Goal: Information Seeking & Learning: Check status

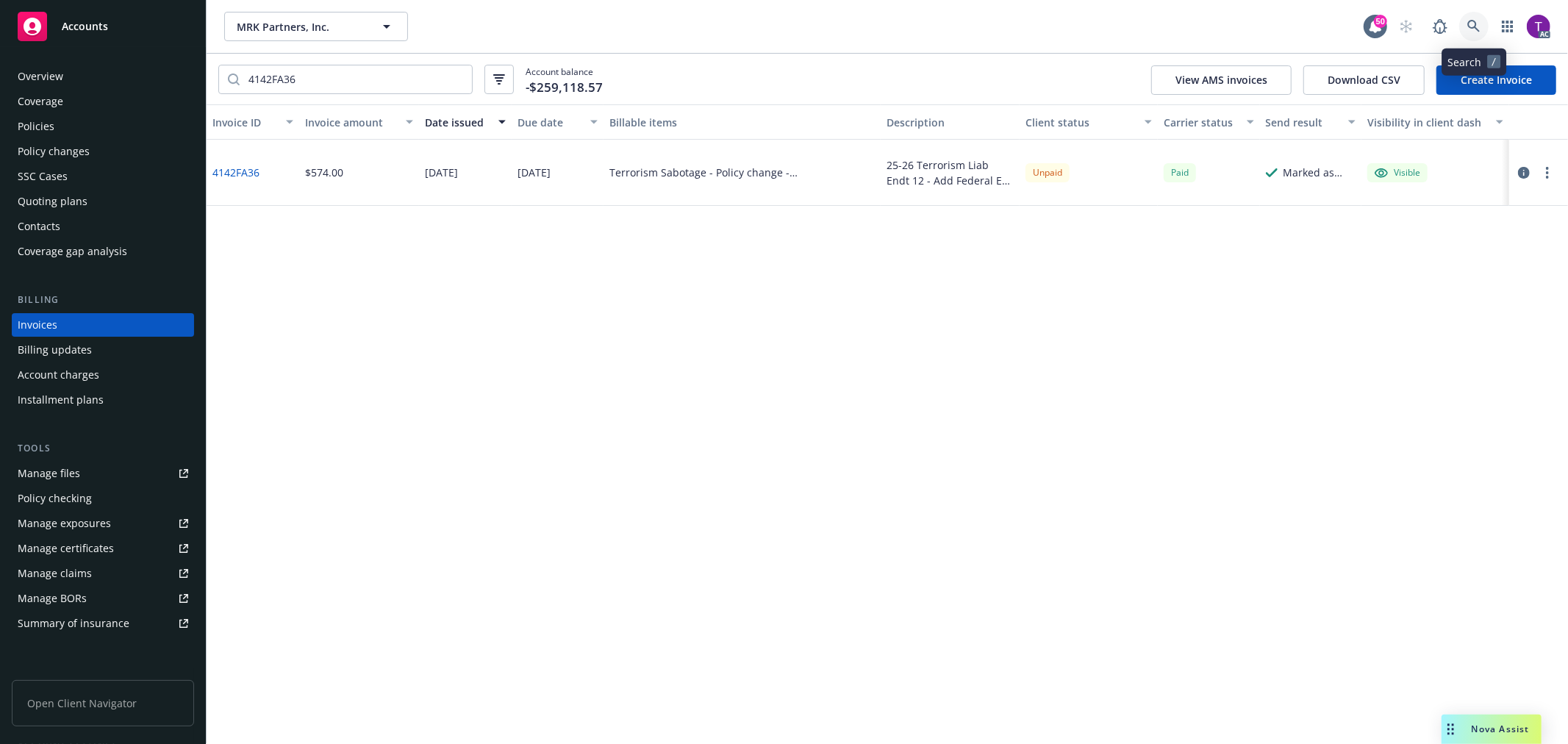
click at [1472, 22] on icon at bounding box center [1473, 27] width 13 height 13
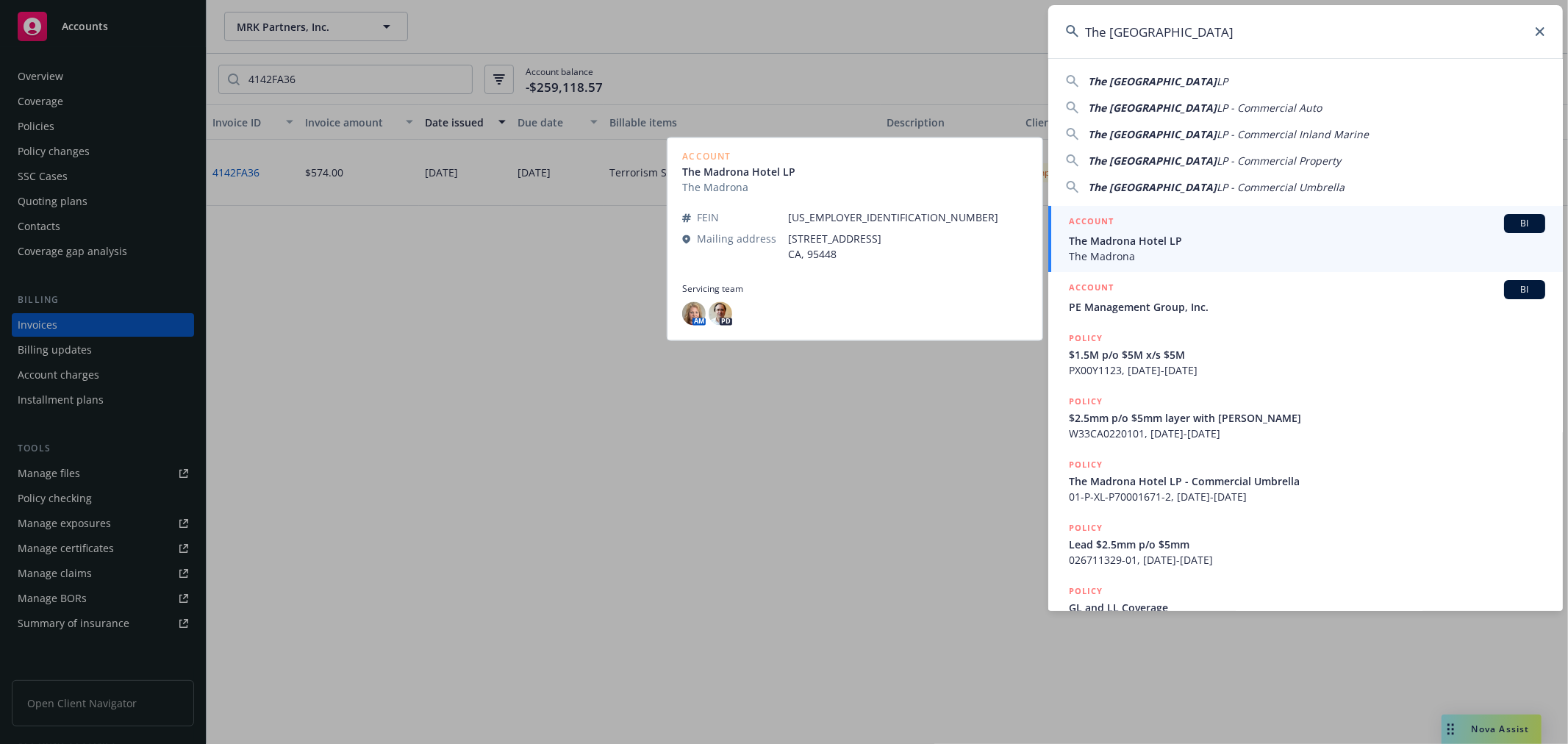
type input "The Madrona Hotel"
click at [1091, 240] on span "The Madrona Hotel LP" at bounding box center [1306, 241] width 476 height 16
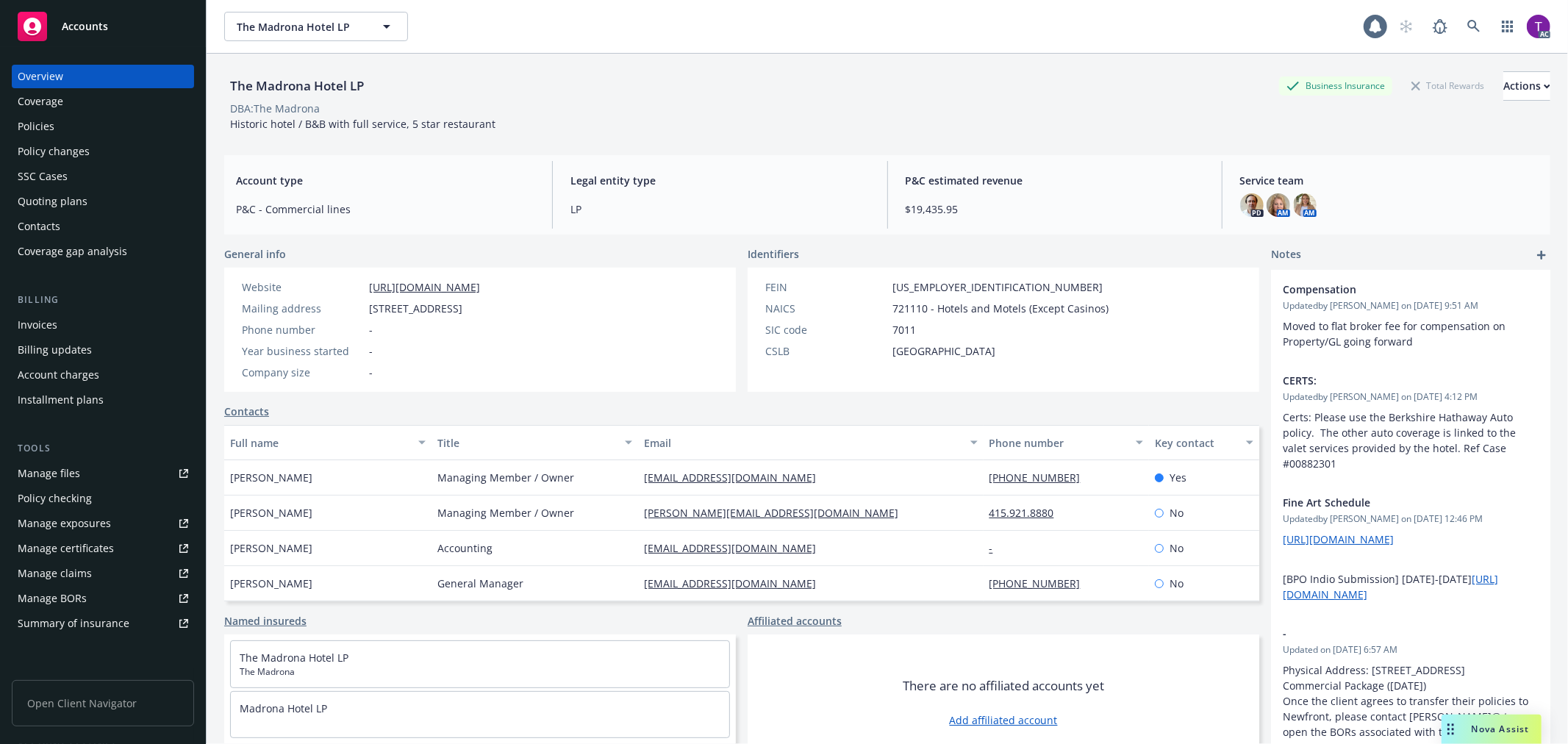
click at [37, 327] on div "Invoices" at bounding box center [37, 325] width 40 height 23
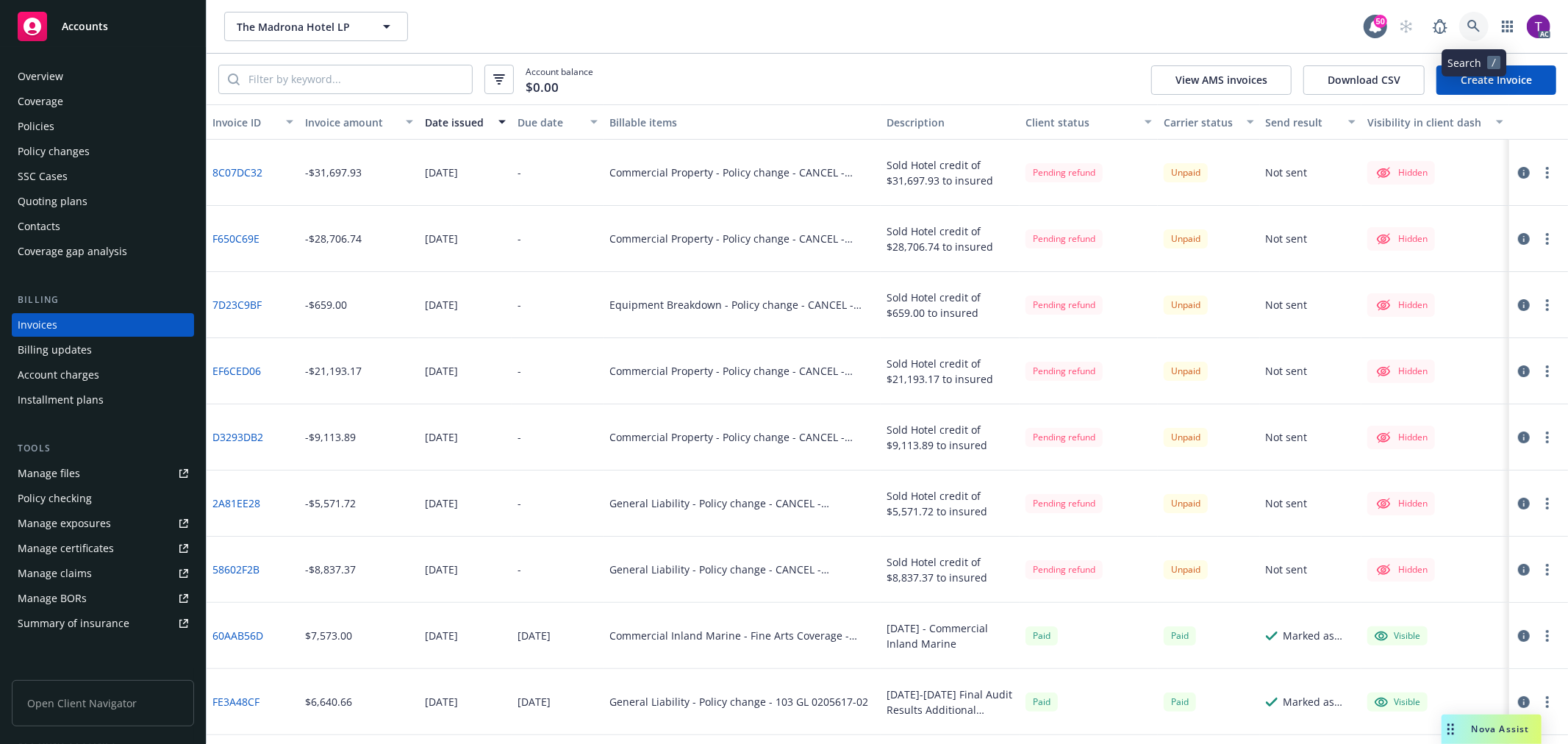
click at [1475, 34] on link at bounding box center [1473, 26] width 29 height 29
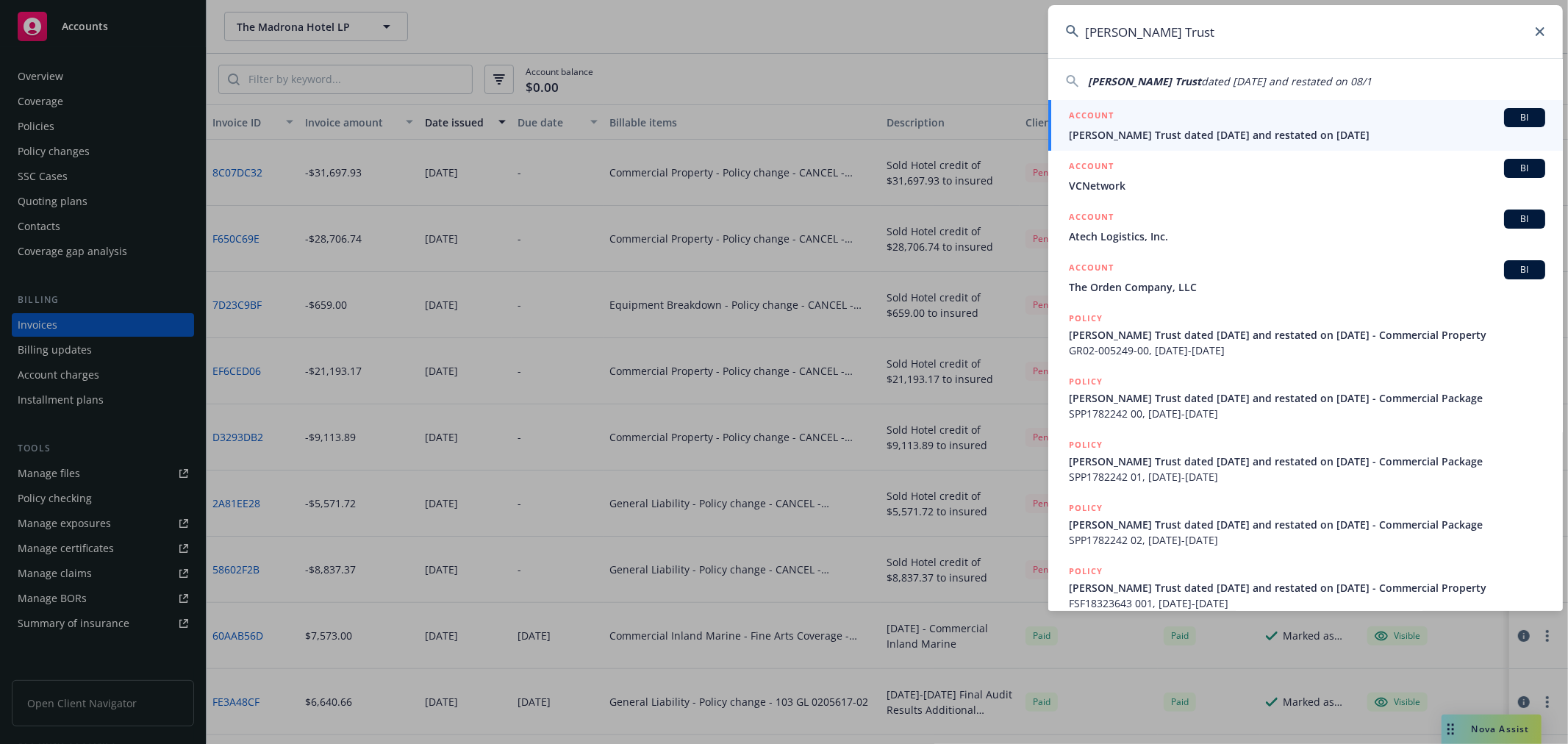
type input "Mistry Trust"
click at [1108, 122] on h5 "ACCOUNT" at bounding box center [1091, 116] width 45 height 17
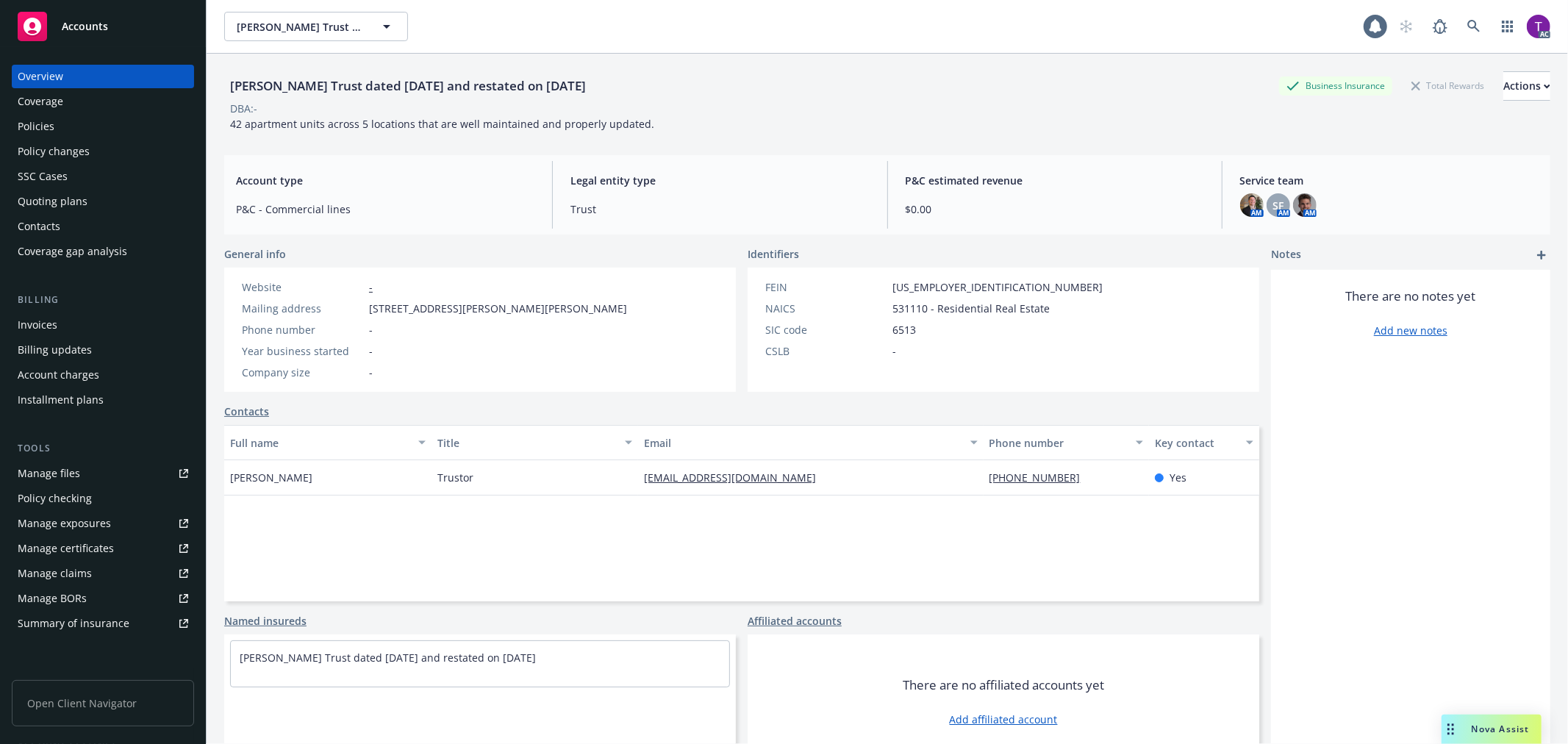
click at [71, 327] on div "Invoices" at bounding box center [102, 325] width 170 height 23
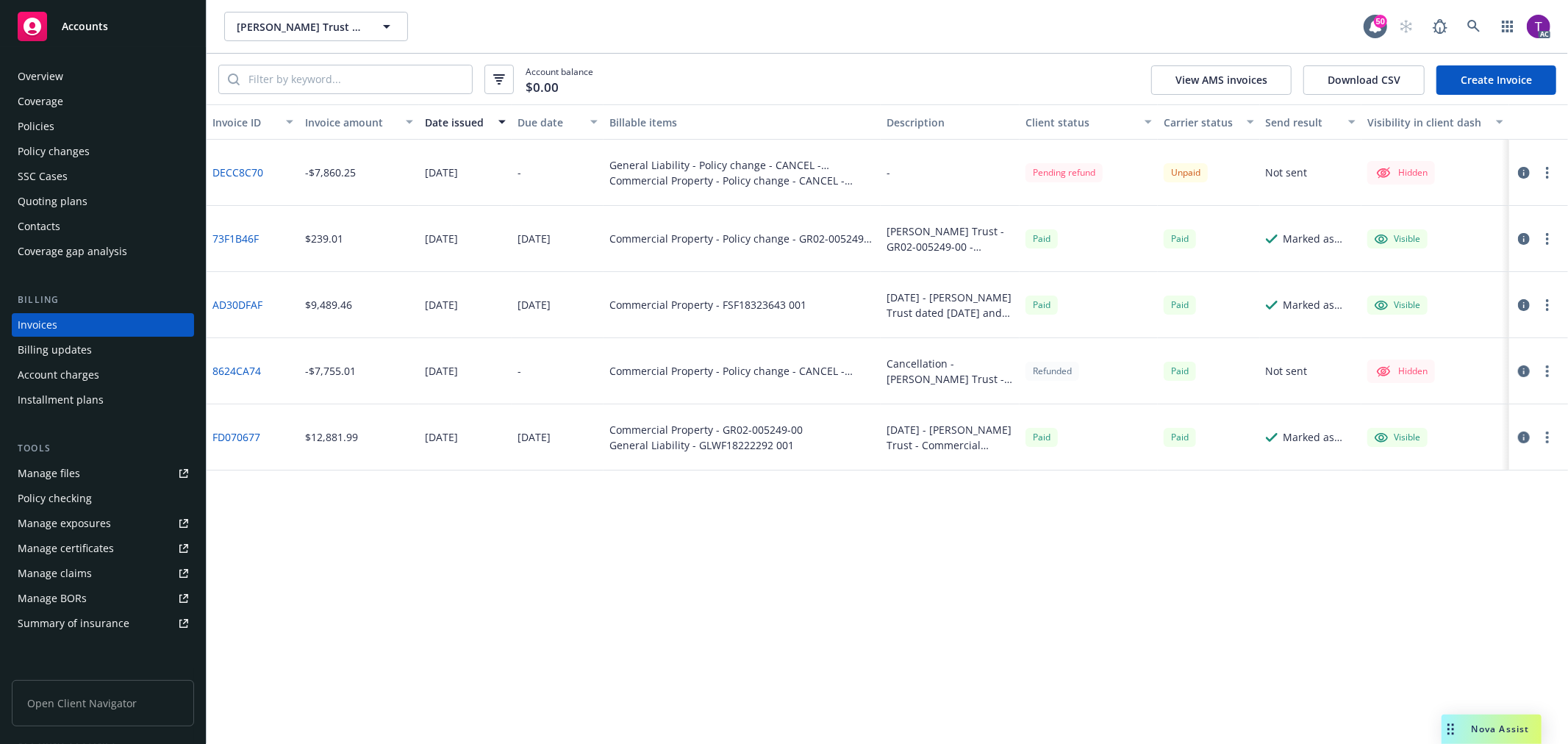
click at [253, 171] on link "DECC8C70" at bounding box center [238, 172] width 51 height 16
click at [1519, 177] on icon "button" at bounding box center [1523, 173] width 12 height 12
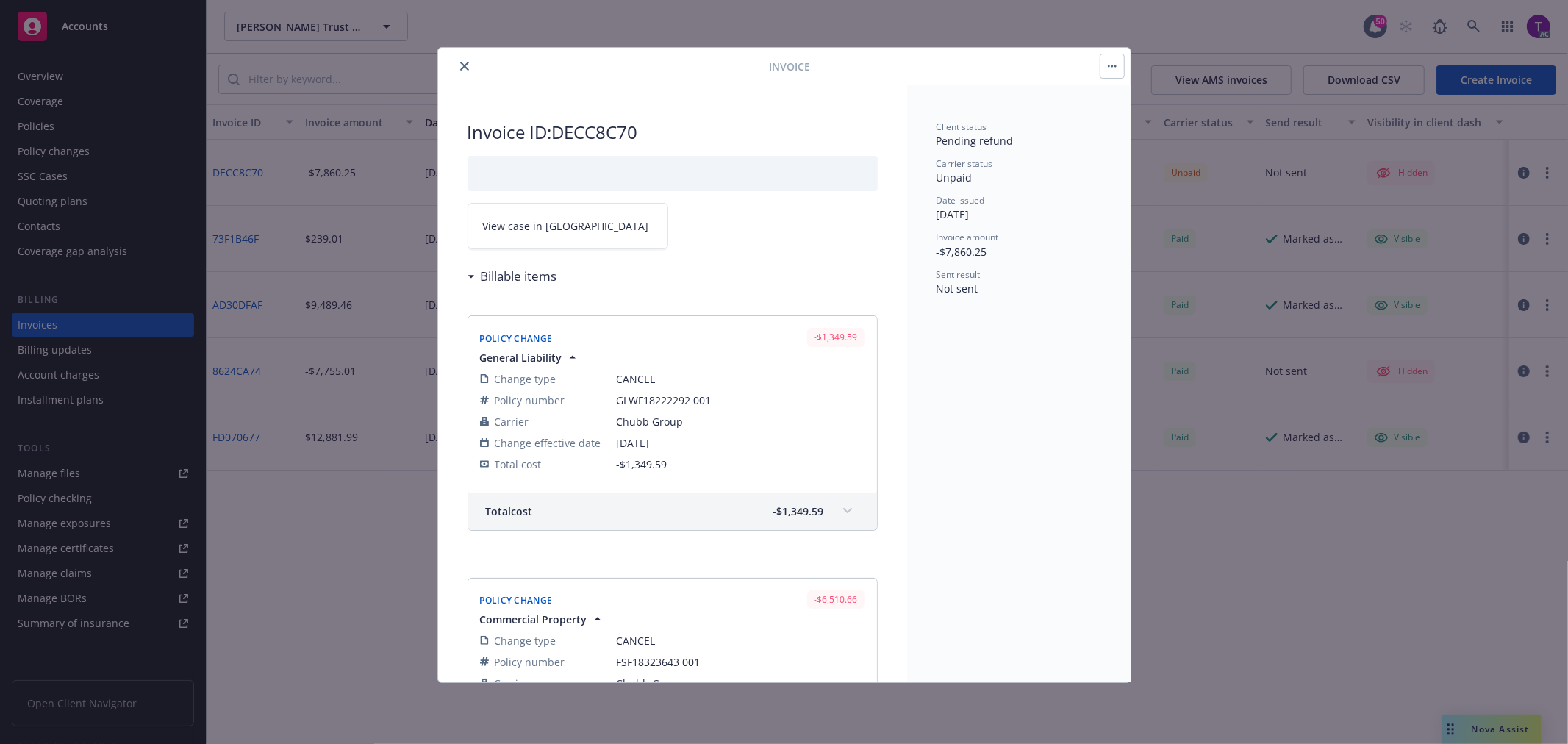
click at [512, 217] on link "View case in SSC" at bounding box center [568, 226] width 201 height 46
click at [463, 66] on icon "close" at bounding box center [464, 66] width 9 height 9
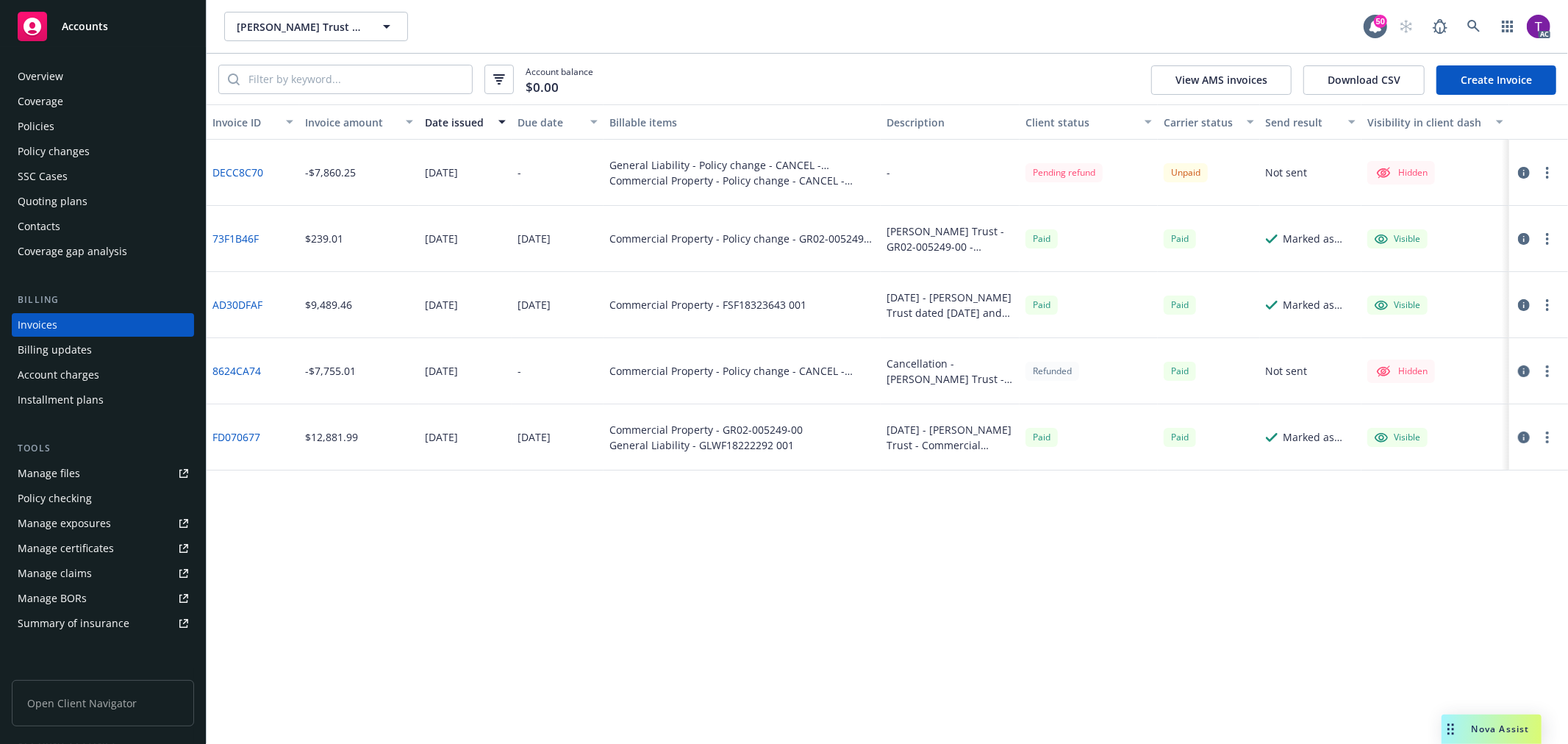
click at [237, 172] on link "DECC8C70" at bounding box center [238, 172] width 51 height 16
click at [1466, 19] on link at bounding box center [1473, 26] width 29 height 29
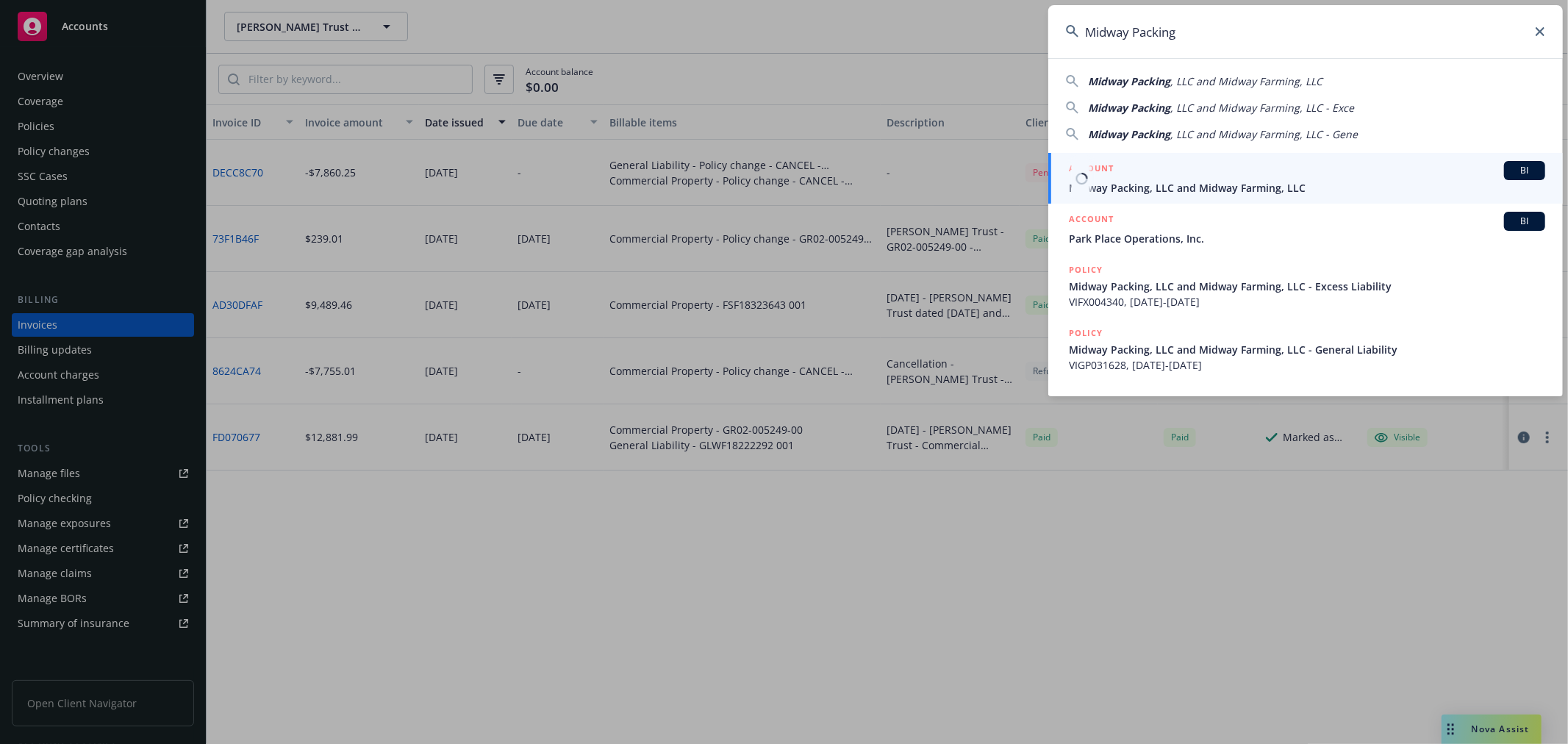
type input "Midway Packing"
click at [1134, 184] on span "Midway Packing, LLC and Midway Farming, LLC" at bounding box center [1306, 188] width 476 height 16
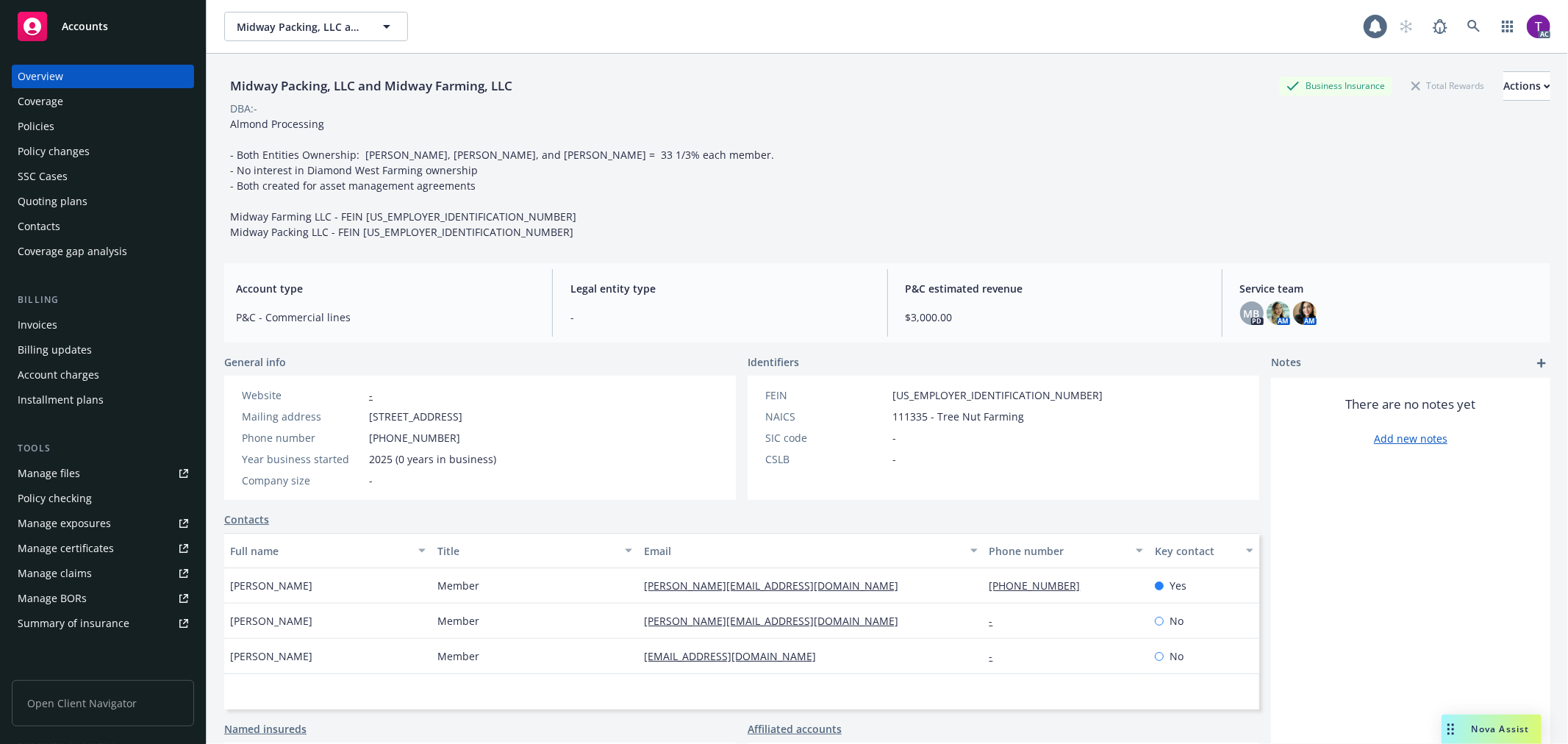
click at [37, 321] on div "Invoices" at bounding box center [37, 325] width 40 height 23
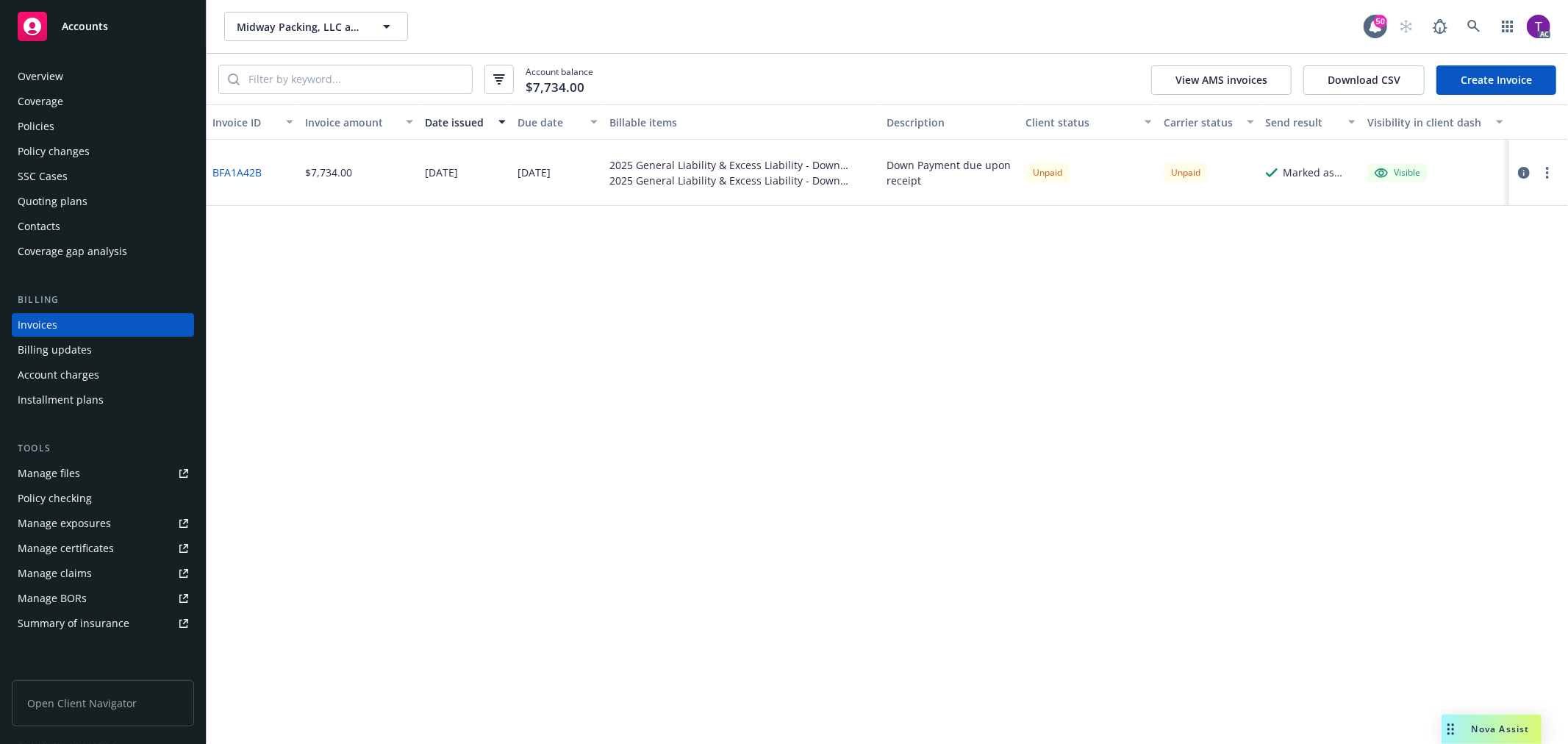
click at [228, 169] on link "BFA1A42B" at bounding box center [237, 172] width 49 height 16
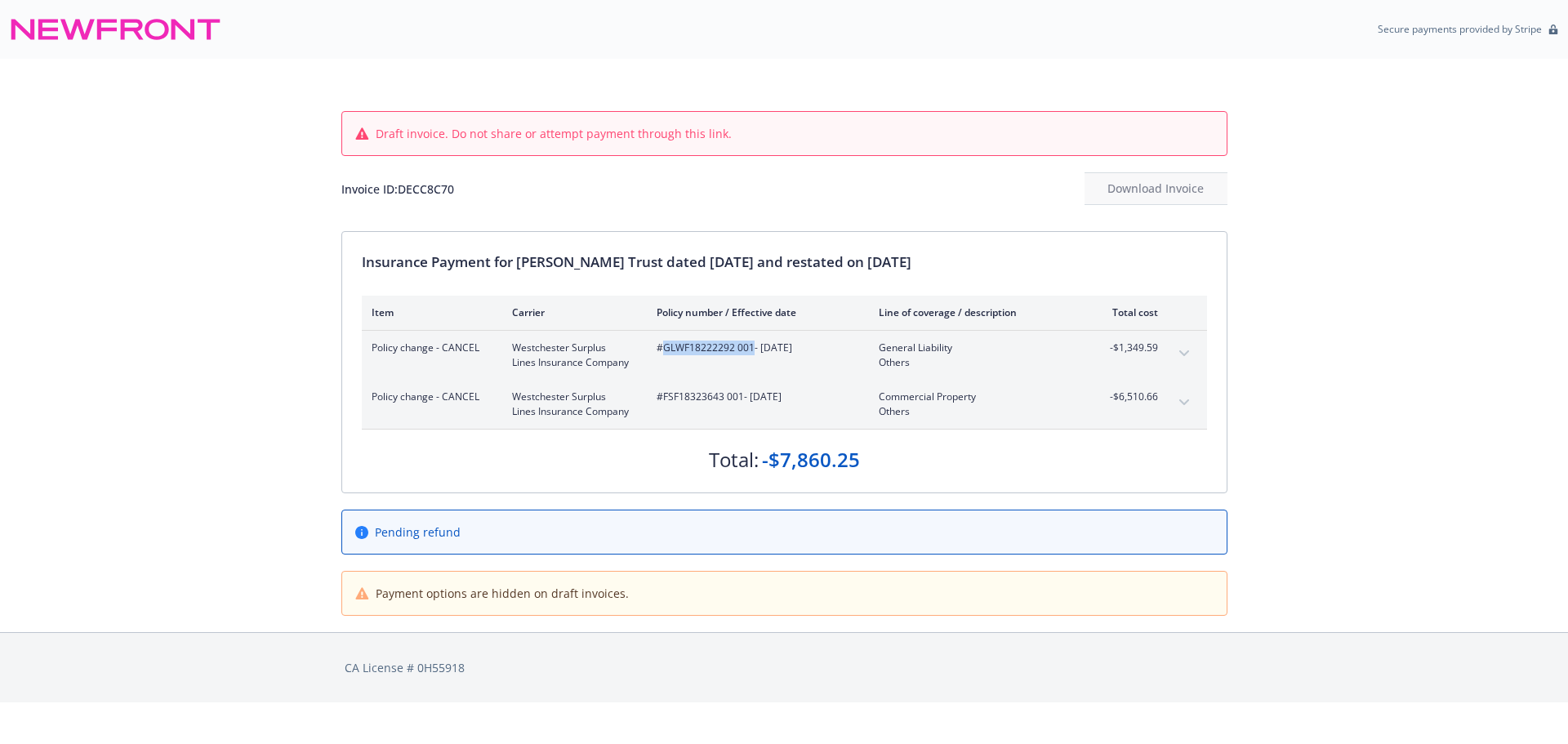
drag, startPoint x: 752, startPoint y: 349, endPoint x: 664, endPoint y: 346, distance: 88.1
click at [664, 346] on span "#GLWF18222292 001 - 07/07/2025" at bounding box center [754, 348] width 196 height 15
copy span "GLWF18222292 001"
click at [743, 399] on span "#FSF18323643 001 - [DATE]" at bounding box center [754, 397] width 196 height 15
drag, startPoint x: 742, startPoint y: 399, endPoint x: 663, endPoint y: 402, distance: 79.1
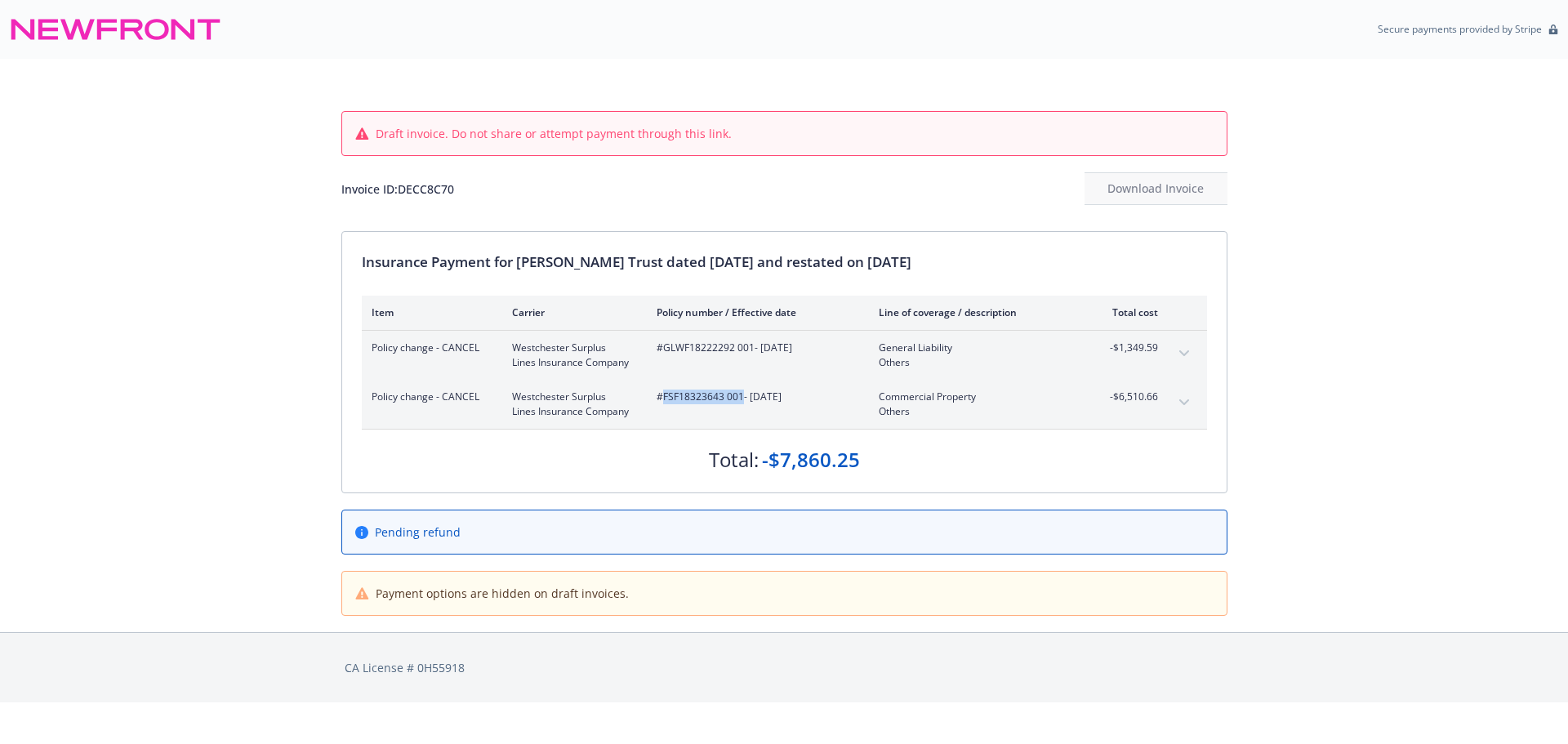
click at [663, 402] on span "#FSF18323643 001 - [DATE]" at bounding box center [754, 397] width 196 height 15
copy span "FSF18323643 001"
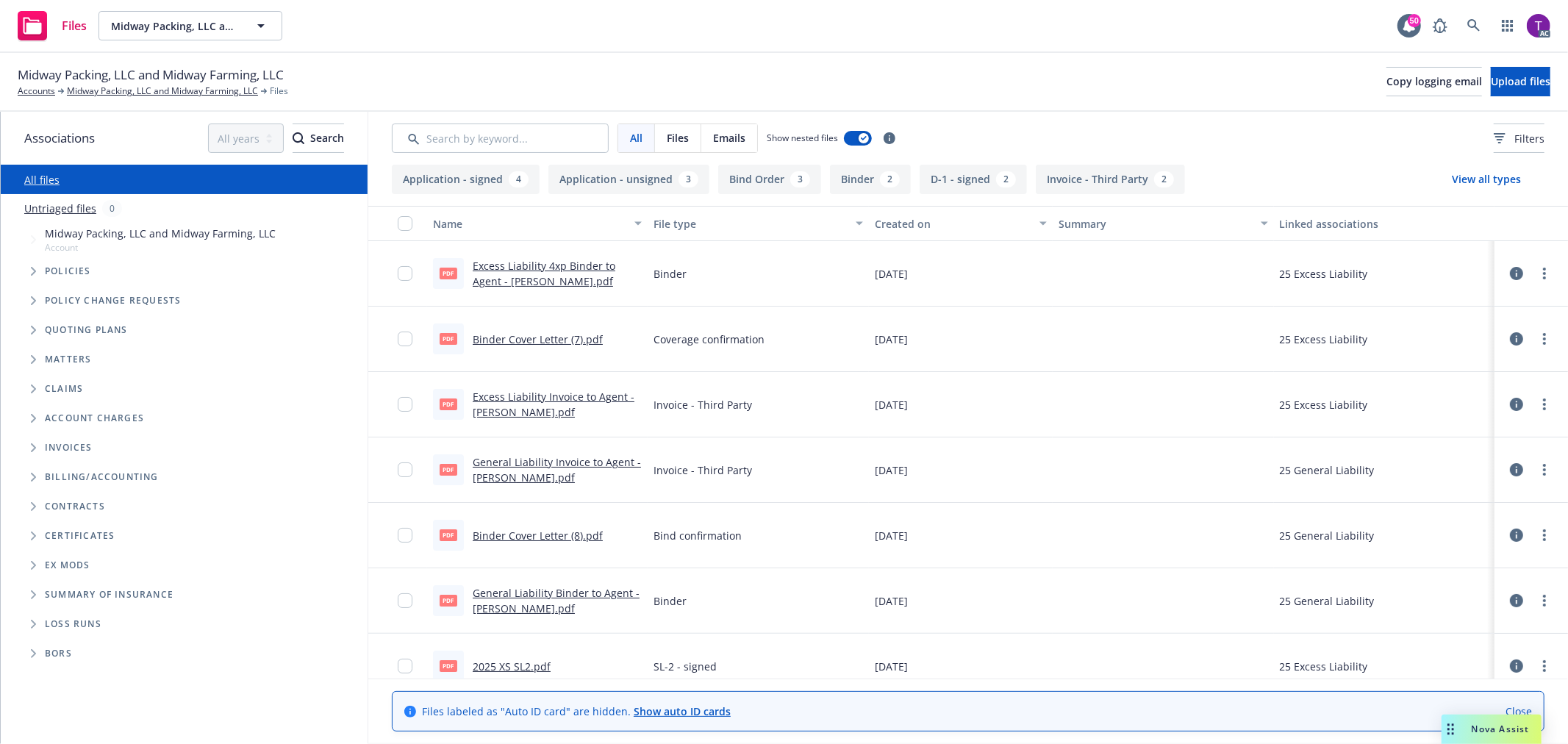
click at [467, 154] on div "All Files Emails Show nested files Filters" at bounding box center [968, 139] width 1199 height 53
click at [471, 144] on input "Search by keyword..." at bounding box center [500, 138] width 217 height 29
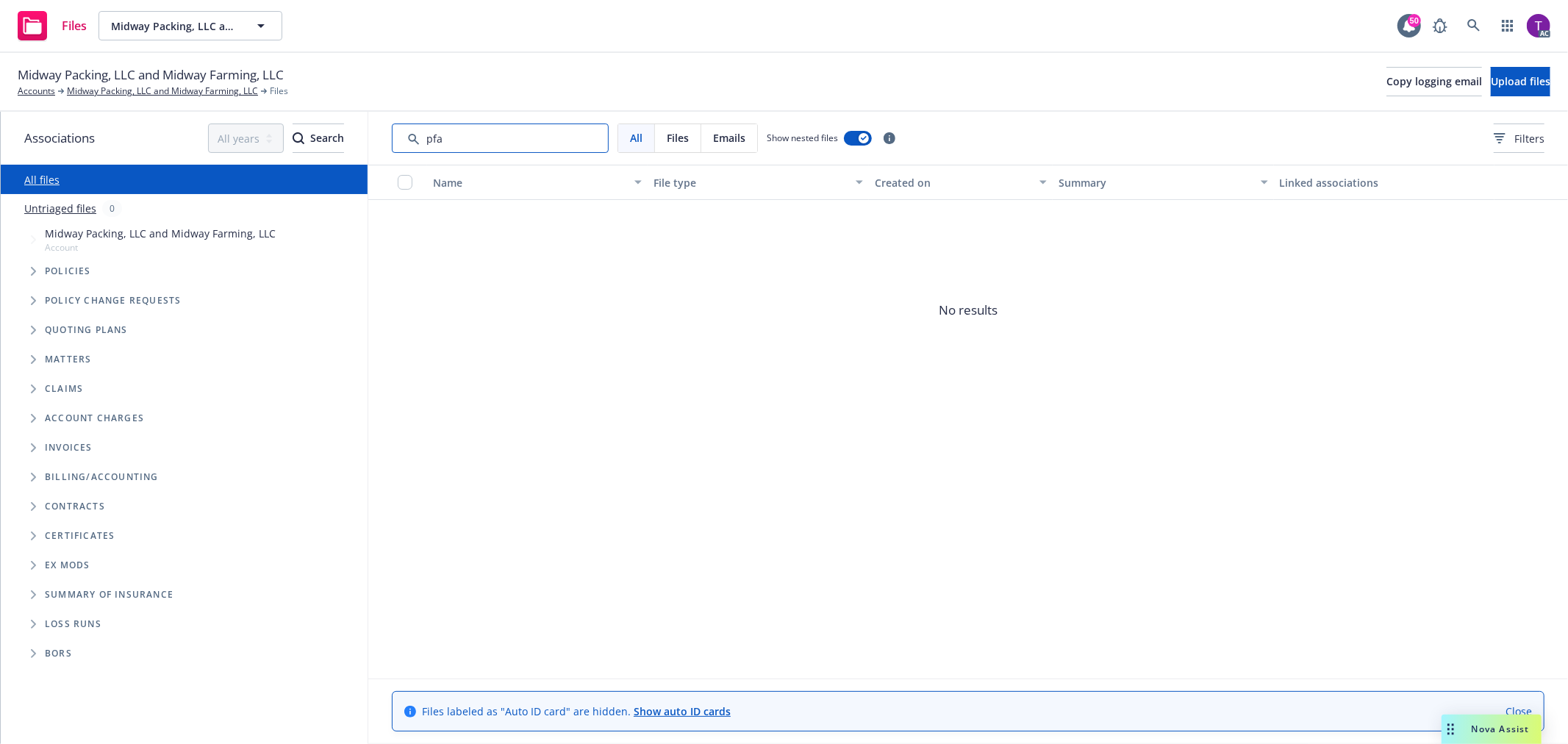
type input "pfa"
